Goal: Ask a question

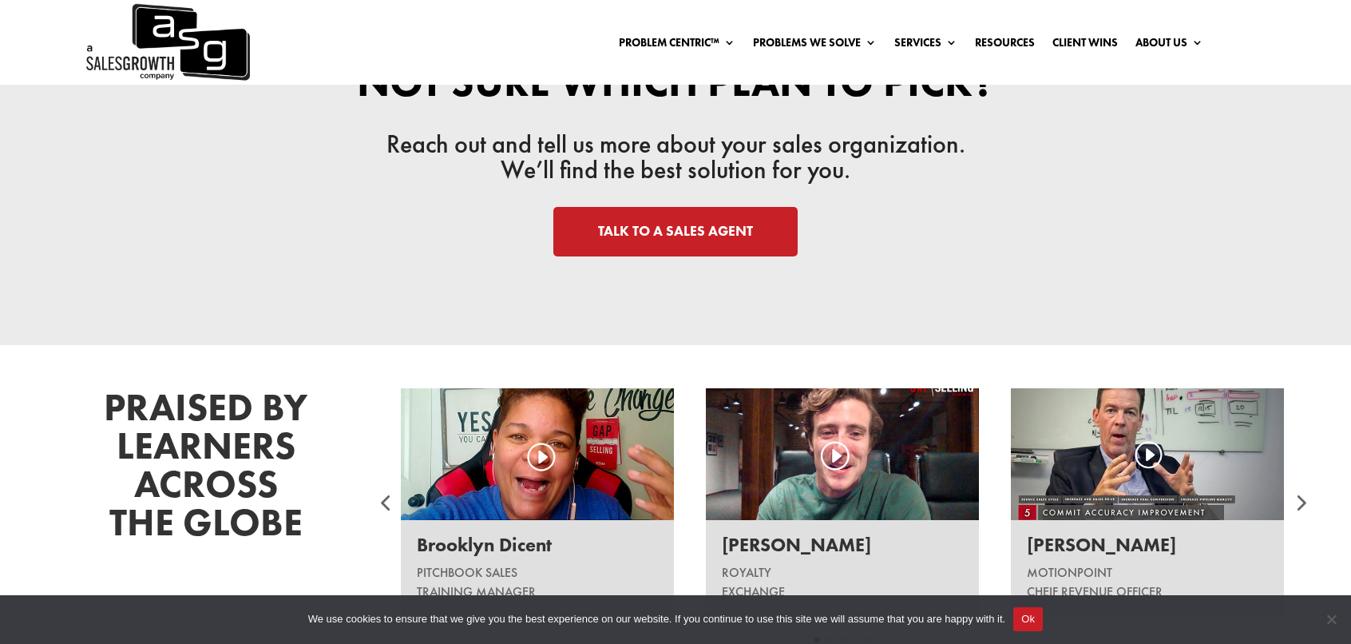
scroll to position [1755, 0]
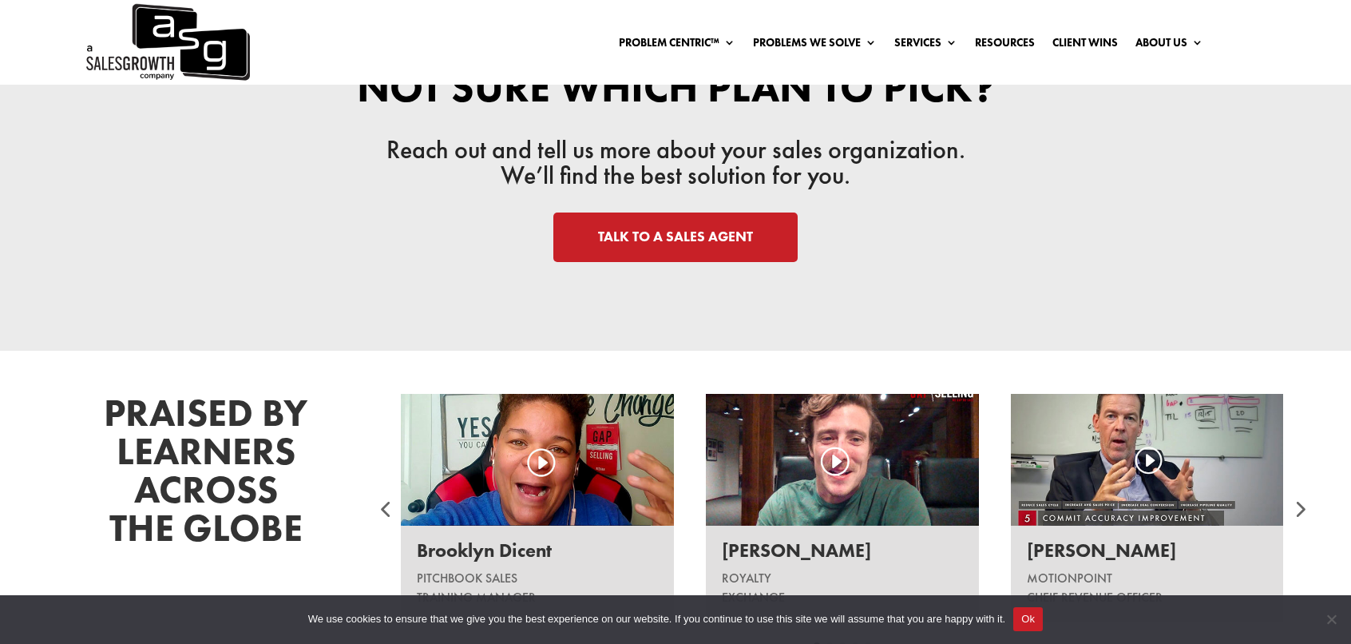
click at [624, 219] on link "TALK TO A SALES AGENT" at bounding box center [675, 237] width 244 height 50
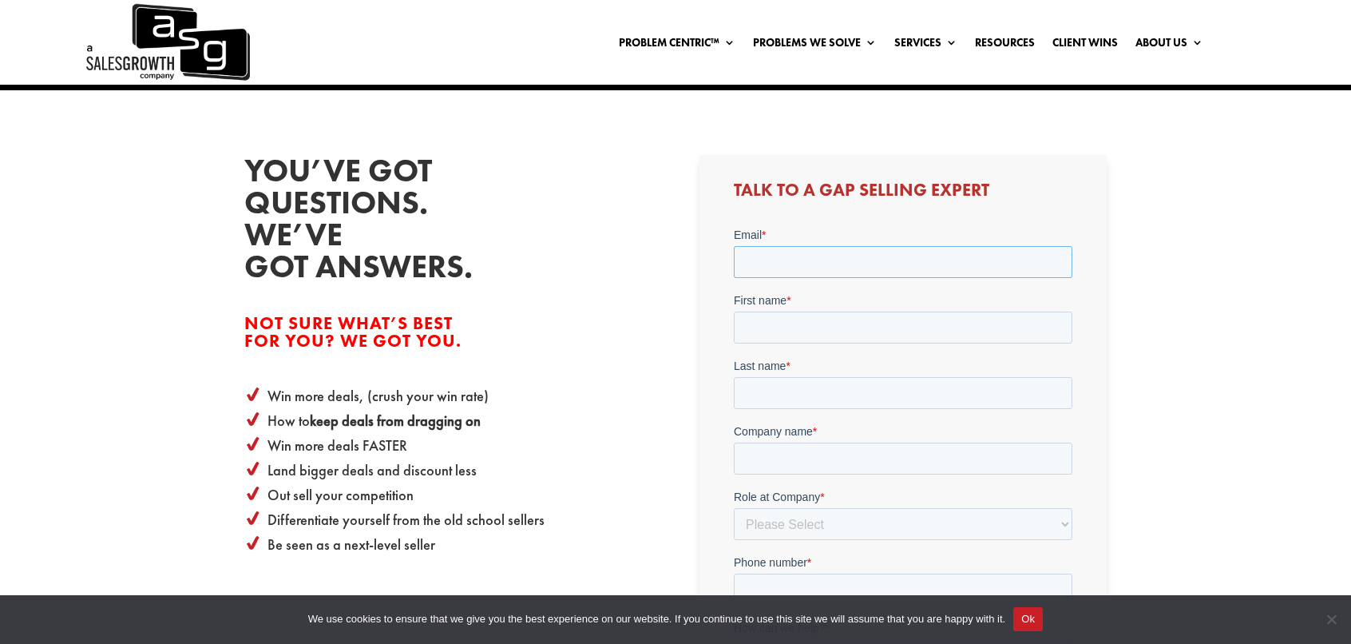
click at [798, 260] on input "Email *" at bounding box center [902, 261] width 339 height 32
type input "[EMAIL_ADDRESS][DOMAIN_NAME]"
click at [871, 336] on input "First name *" at bounding box center [902, 327] width 339 height 32
type input "Azkar"
click at [845, 398] on input "Last name *" at bounding box center [902, 392] width 339 height 32
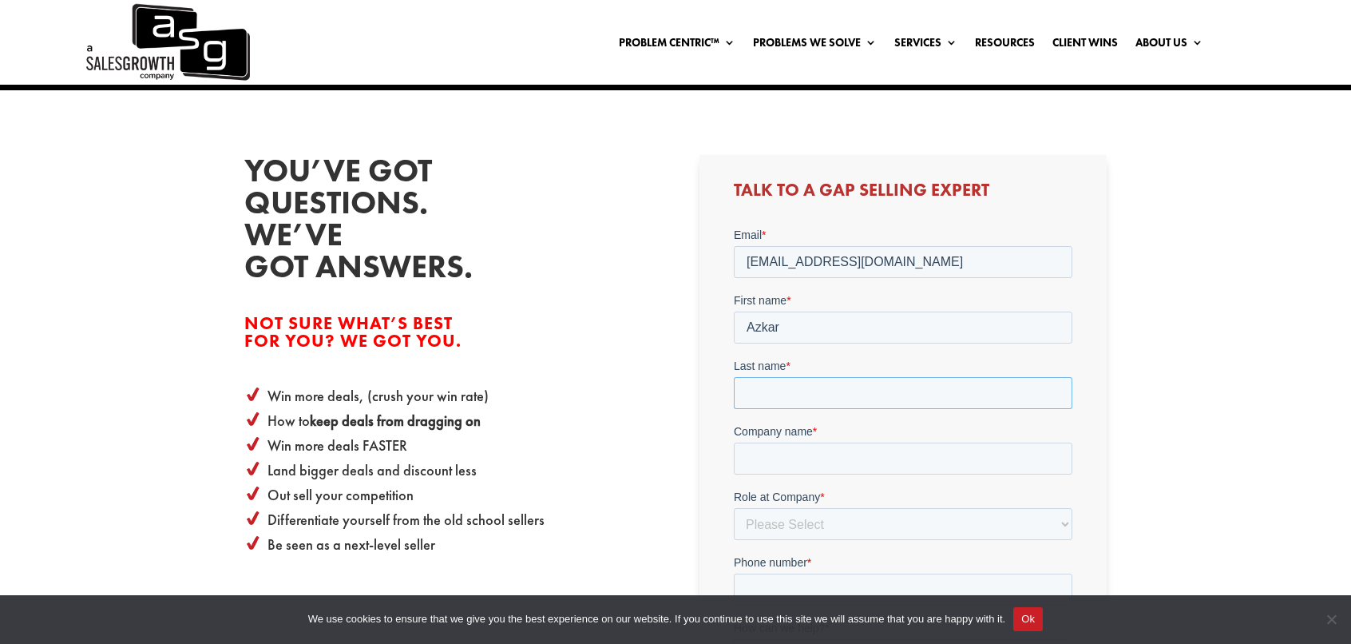
type input "[PERSON_NAME]"
click at [836, 454] on input "Company name *" at bounding box center [902, 458] width 339 height 32
type input "NA"
drag, startPoint x: 1123, startPoint y: 398, endPoint x: 1150, endPoint y: 493, distance: 98.8
click at [1123, 398] on div "You’ve got questions. We’ve got answers. Not Sure What’s Best For You? We Got Y…" at bounding box center [675, 596] width 1351 height 1012
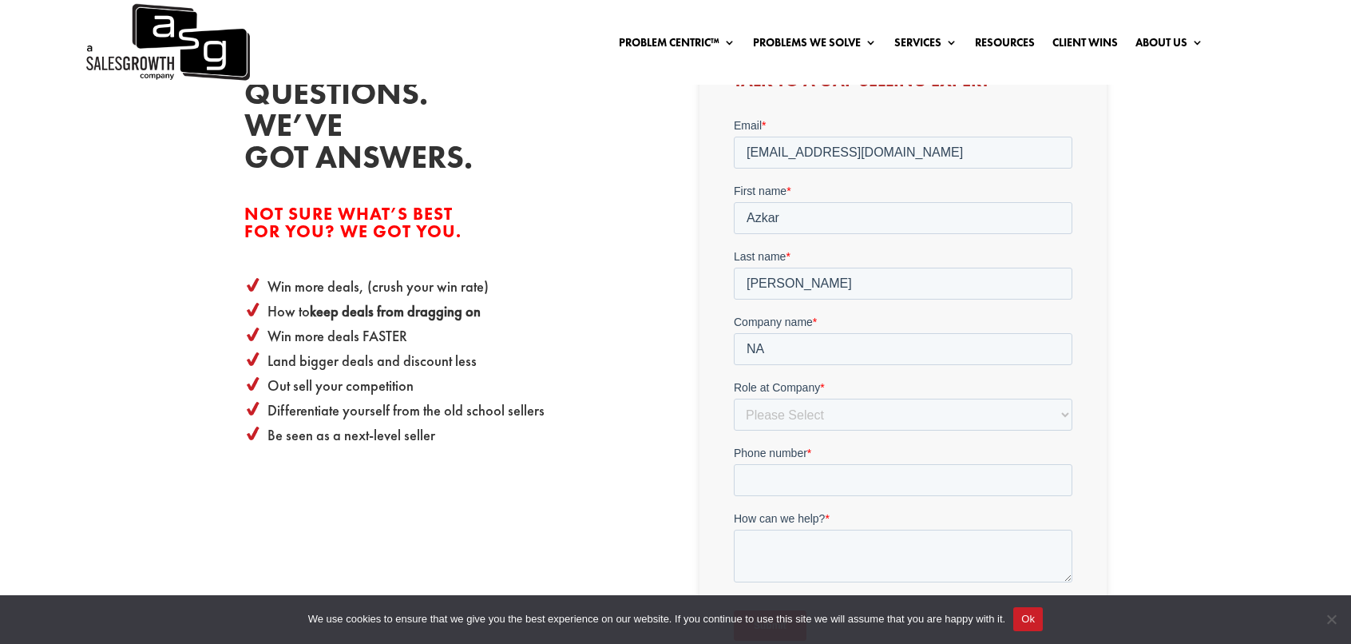
scroll to position [559, 0]
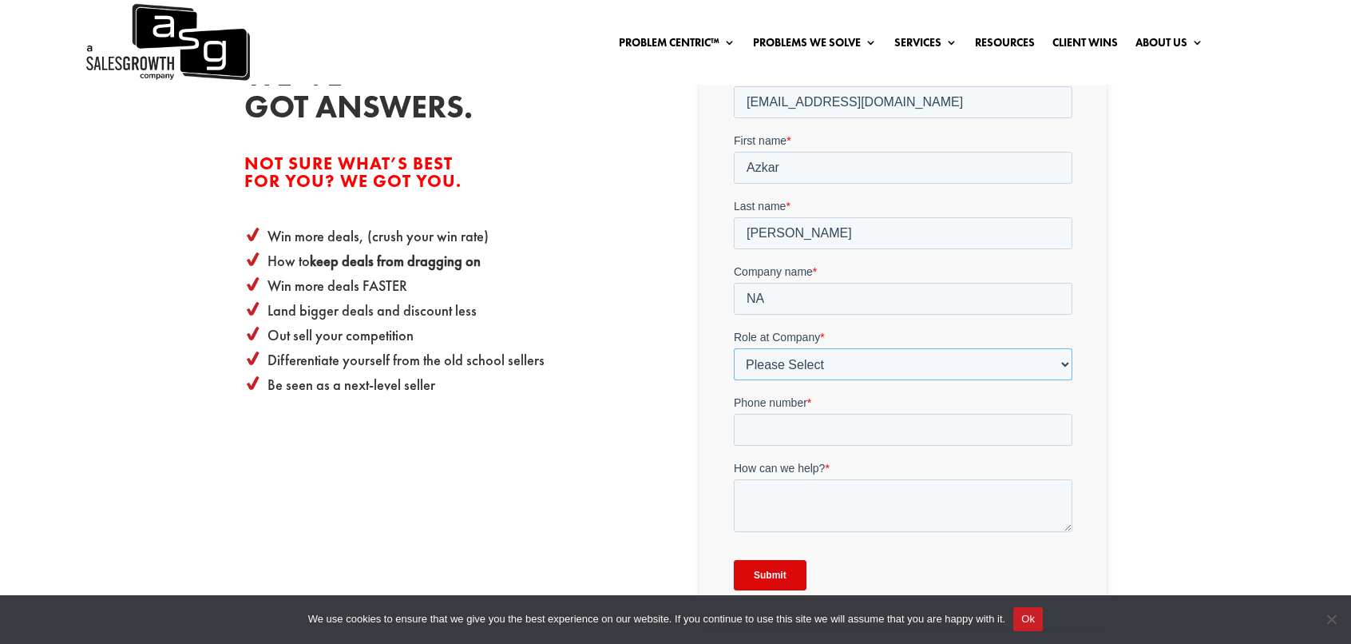
click at [907, 368] on select "Please Select C-Level (CRO, CSO, etc) Senior Leadership (VP of Sales, VP of Ena…" at bounding box center [902, 363] width 339 height 32
select select "Individual Contributor (AE, SDR, CSM, etc)"
click at [733, 347] on select "Please Select C-Level (CRO, CSO, etc) Senior Leadership (VP of Sales, VP of Ena…" at bounding box center [902, 363] width 339 height 32
click at [807, 432] on input "Phone number *" at bounding box center [902, 429] width 339 height 32
type input "[PHONE_NUMBER]"
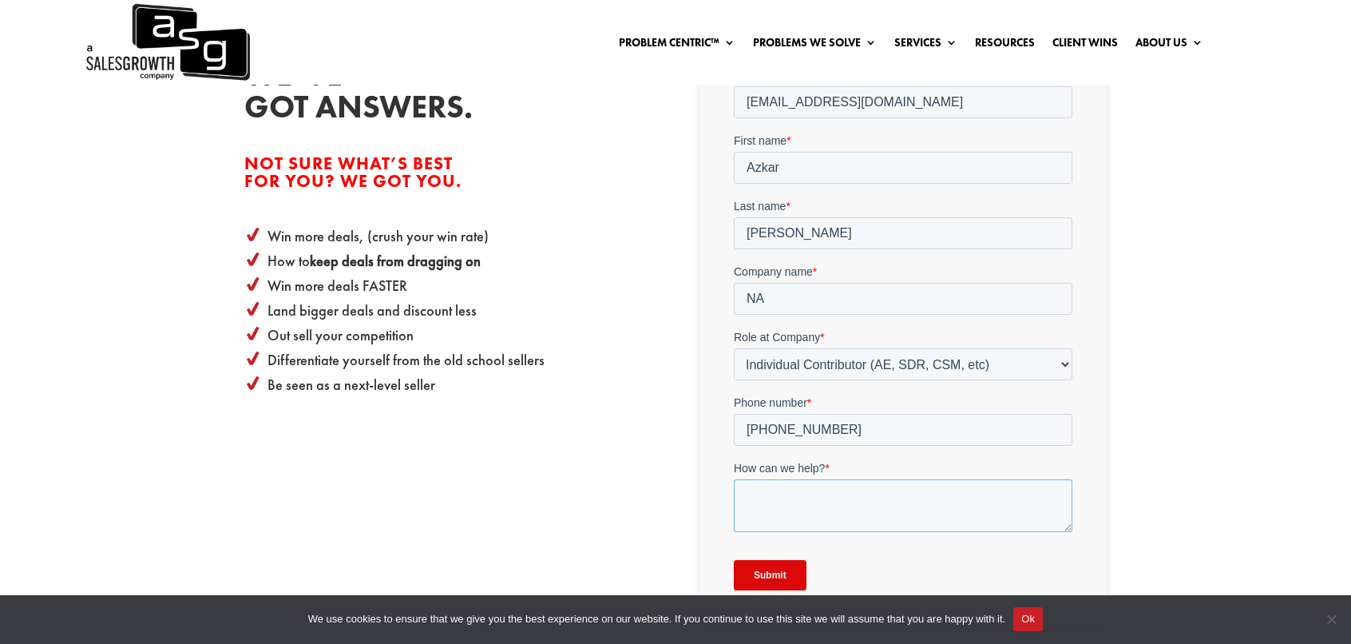
click at [858, 494] on textarea "How can we help? *" at bounding box center [902, 504] width 339 height 53
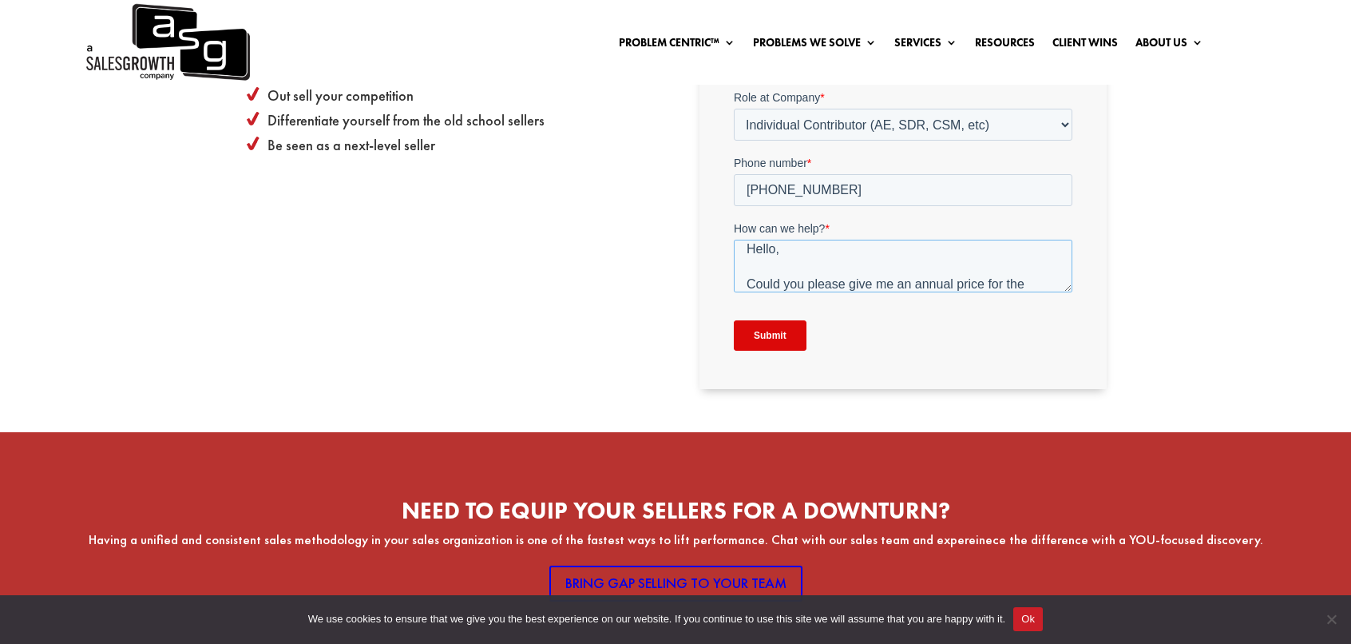
scroll to position [18, 0]
drag, startPoint x: 1027, startPoint y: 275, endPoint x: 1006, endPoint y: 278, distance: 21.0
click at [1006, 278] on textarea "Hello, Could you please give me an annual price for the" at bounding box center [902, 266] width 339 height 53
drag, startPoint x: 793, startPoint y: 253, endPoint x: 1428, endPoint y: 83, distance: 657.1
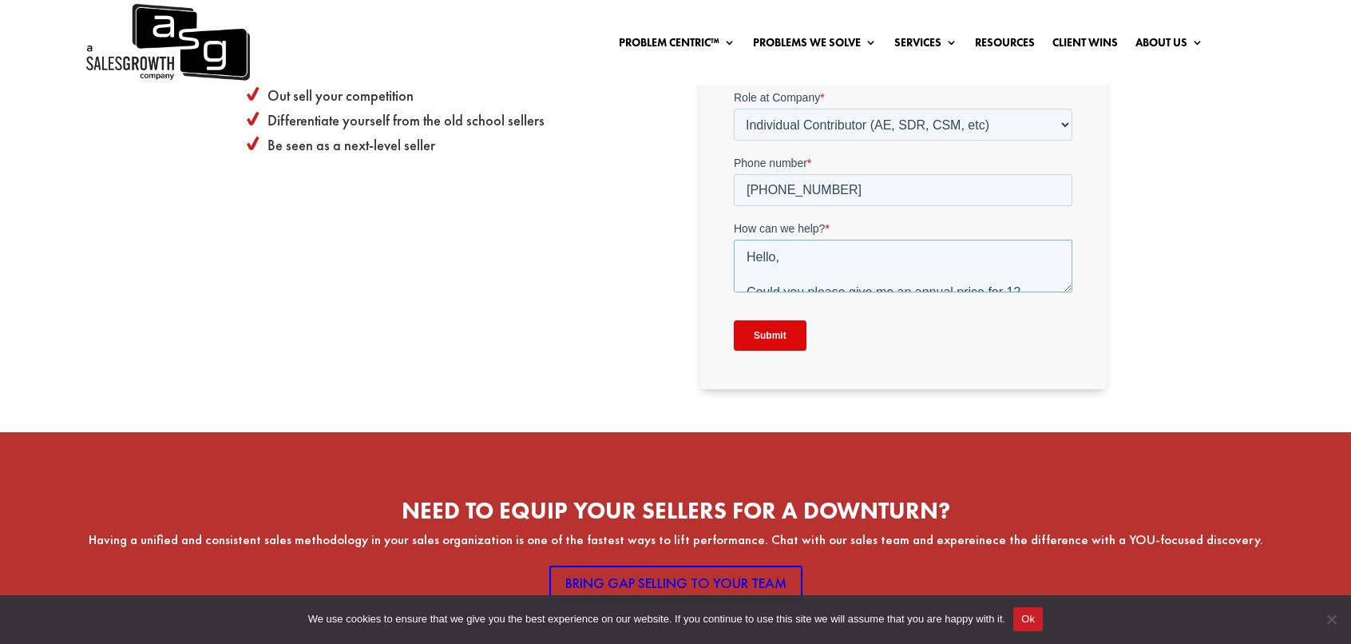
click at [733, 252] on html "Email * [PERSON_NAME][EMAIL_ADDRESS][DOMAIN_NAME] First name * [PERSON_NAME] La…" at bounding box center [902, 103] width 339 height 551
click at [780, 281] on textarea "Hi! Could you please give me an annual price for 12 month access to the course.…" at bounding box center [902, 266] width 339 height 53
drag, startPoint x: 917, startPoint y: 276, endPoint x: 868, endPoint y: 281, distance: 49.7
click at [868, 281] on textarea "Hi! Could you please give me an annual price for 12 monthaccess to the course. …" at bounding box center [902, 266] width 339 height 53
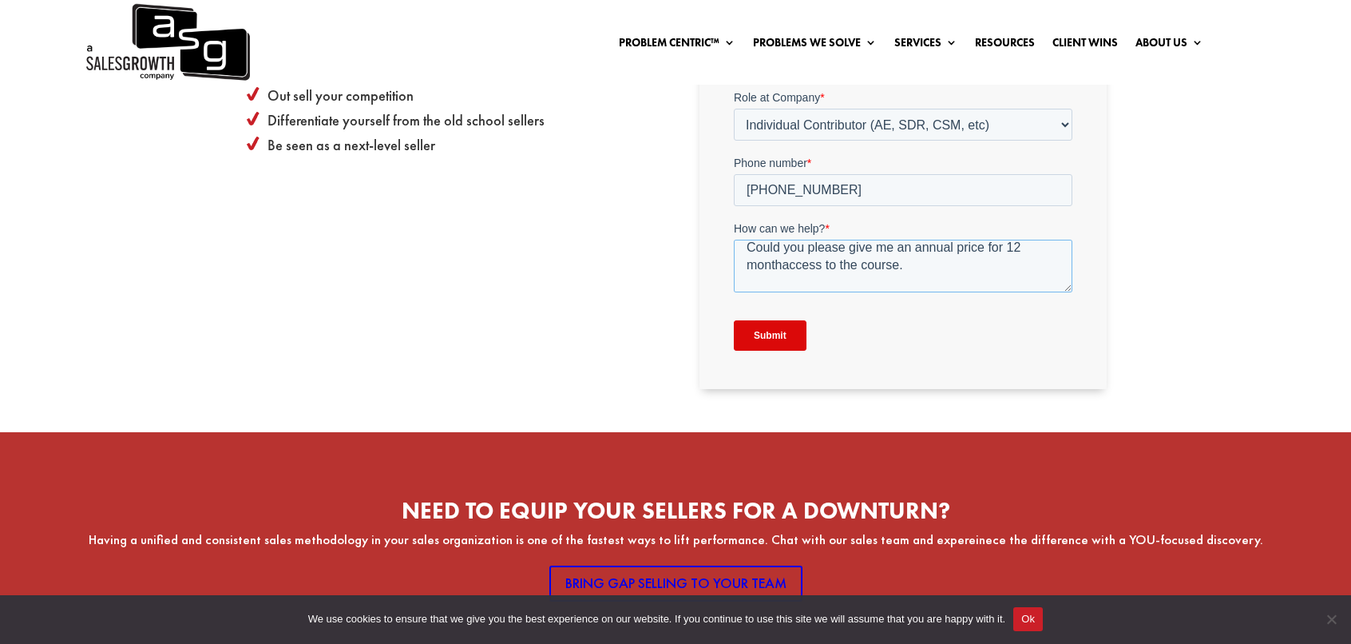
scroll to position [51, 0]
click at [782, 263] on textarea "Hi! Could you please give me an annual price for 12 monthaccess to the course. …" at bounding box center [902, 266] width 339 height 53
drag, startPoint x: 914, startPoint y: 262, endPoint x: 865, endPoint y: 259, distance: 49.6
click at [865, 259] on textarea "Hi! Could you please give me an annual price for 12 month access to the course.…" at bounding box center [902, 266] width 339 height 53
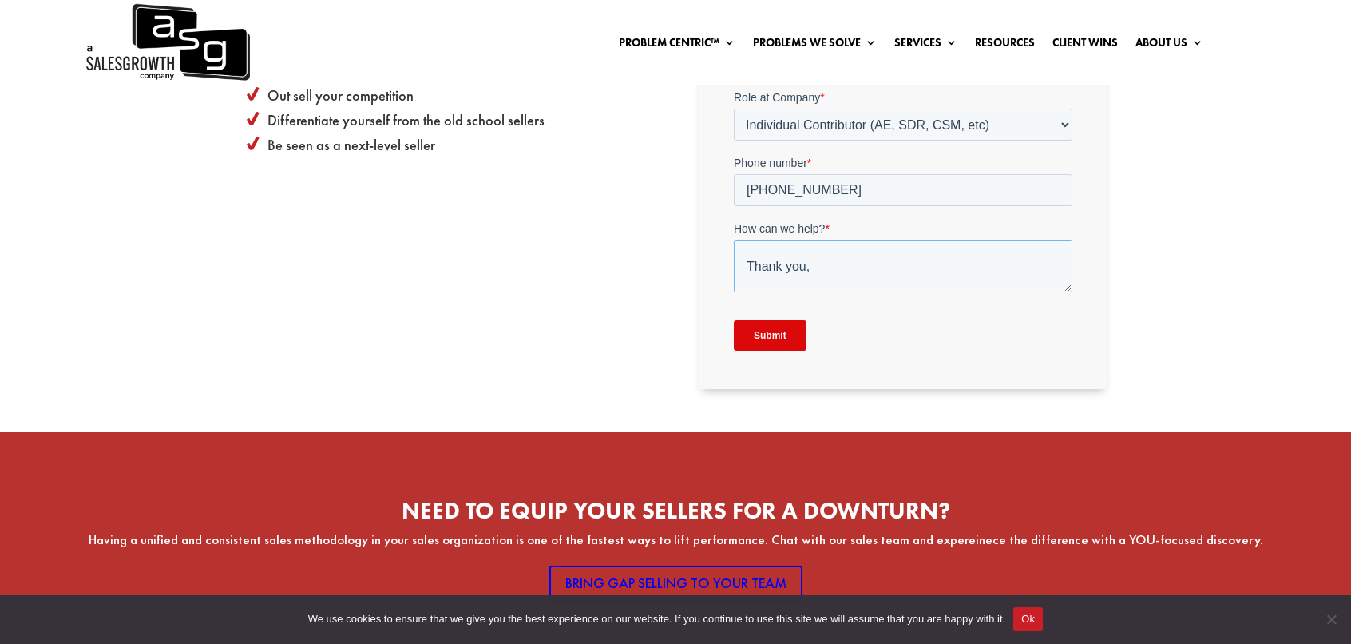
drag, startPoint x: 865, startPoint y: 259, endPoint x: 726, endPoint y: 259, distance: 138.9
click at [733, 259] on html "Email * [PERSON_NAME][EMAIL_ADDRESS][DOMAIN_NAME] First name * [PERSON_NAME] La…" at bounding box center [902, 103] width 339 height 551
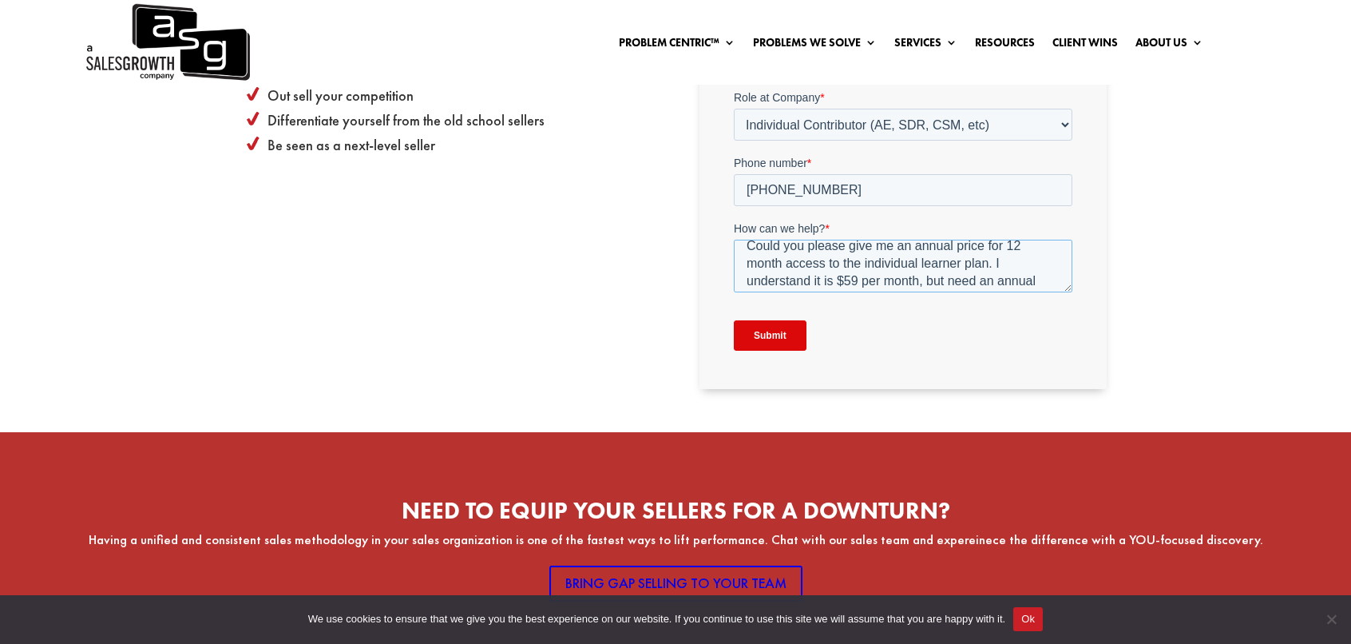
scroll to position [80, 0]
click at [980, 265] on textarea "Hi! Could you please give me an annual price for 12 month access to the individ…" at bounding box center [902, 266] width 339 height 53
type textarea "Hi! Could you please give me an annual price for 12 month access to the individ…"
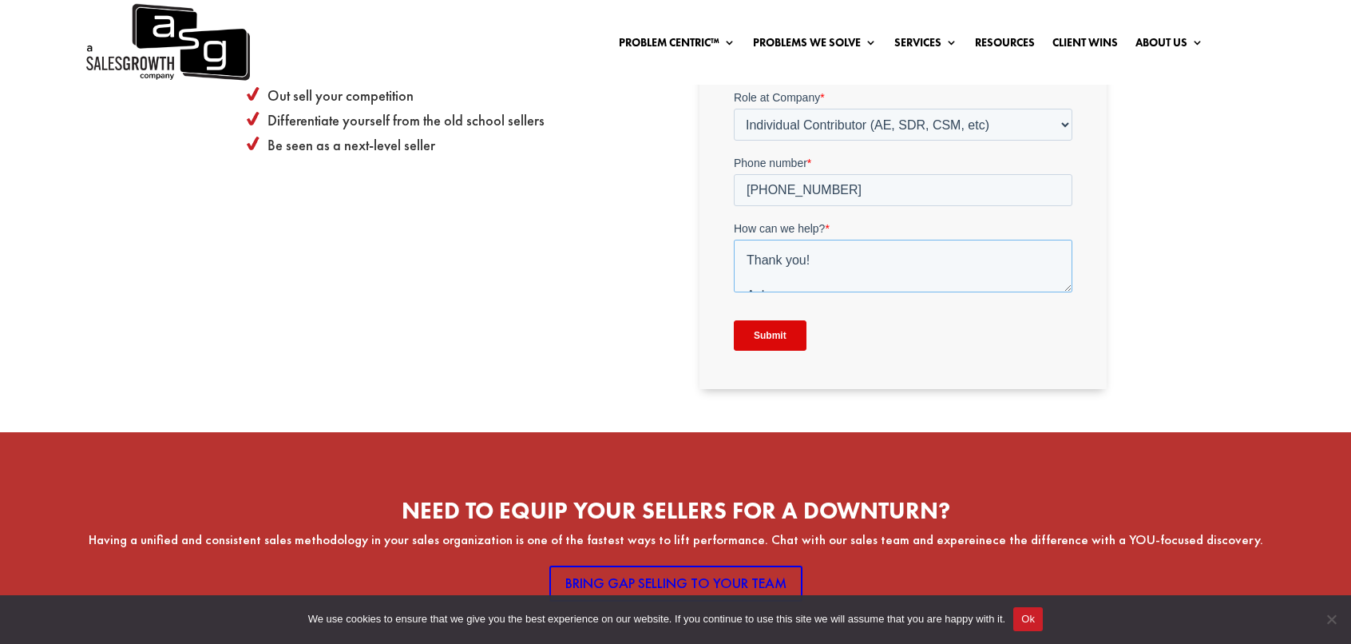
scroll to position [193, 0]
click at [767, 331] on input "Submit" at bounding box center [769, 335] width 73 height 30
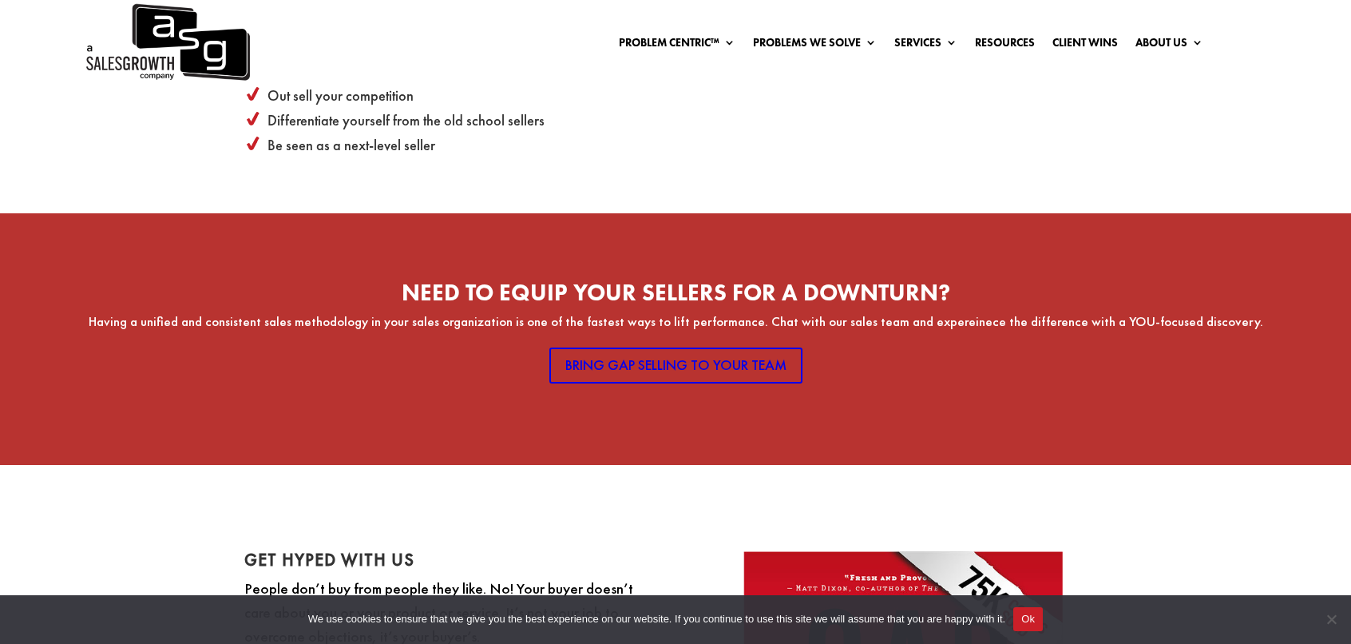
click at [1310, 156] on div "You’ve got questions. We’ve got answers. Not Sure What’s Best For You? We Got Y…" at bounding box center [675, 88] width 1351 height 794
